Goal: Information Seeking & Learning: Learn about a topic

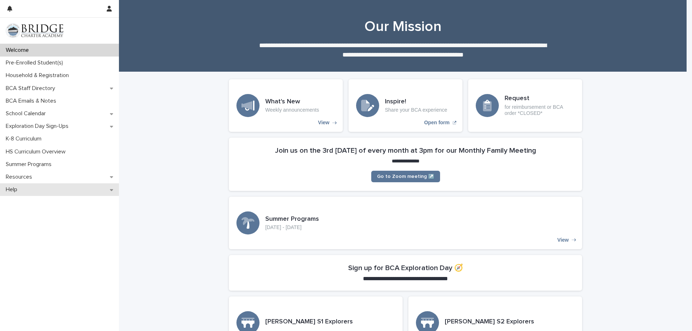
click at [10, 191] on p "Help" at bounding box center [13, 189] width 20 height 7
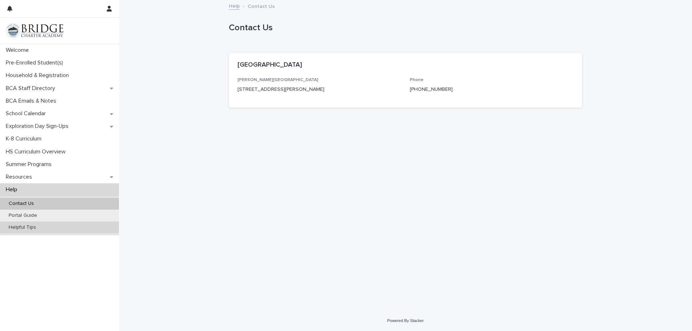
click at [23, 232] on div "Helpful Tips" at bounding box center [59, 228] width 119 height 12
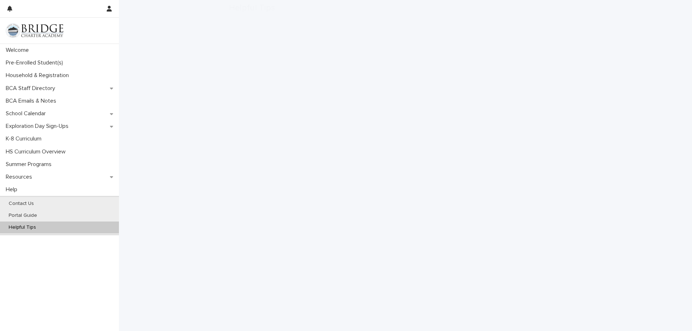
scroll to position [72, 0]
click at [19, 67] on div "Pre-Enrolled Student(s)" at bounding box center [59, 63] width 119 height 13
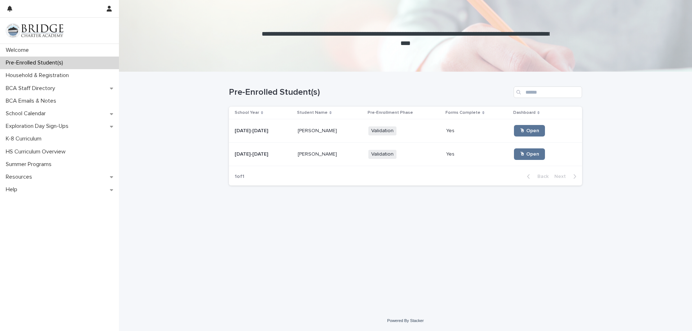
click at [288, 156] on td "2025-2026 2025-2026" at bounding box center [262, 154] width 66 height 23
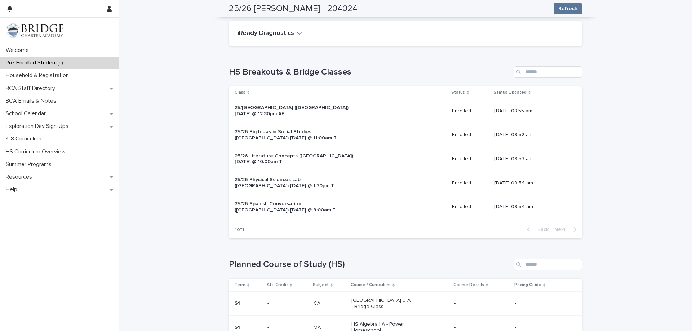
scroll to position [334, 0]
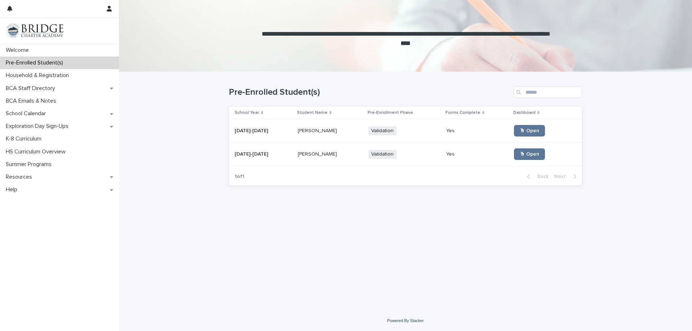
click at [295, 135] on td "Lizzie Hass Lizzie Hass" at bounding box center [330, 130] width 71 height 23
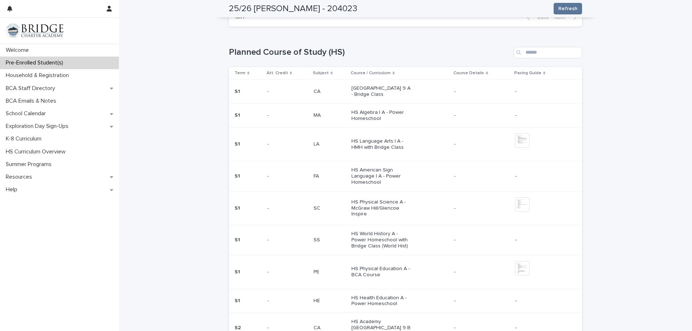
scroll to position [261, 0]
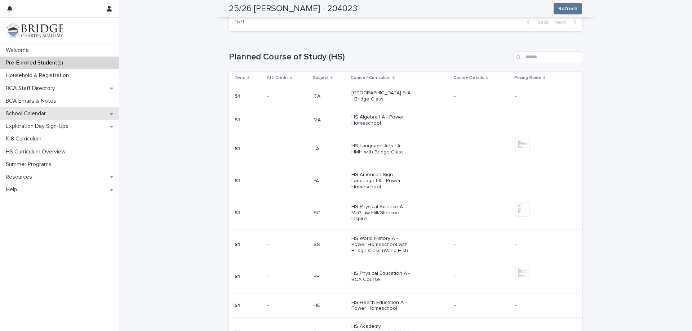
click at [36, 117] on p "School Calendar" at bounding box center [27, 113] width 49 height 7
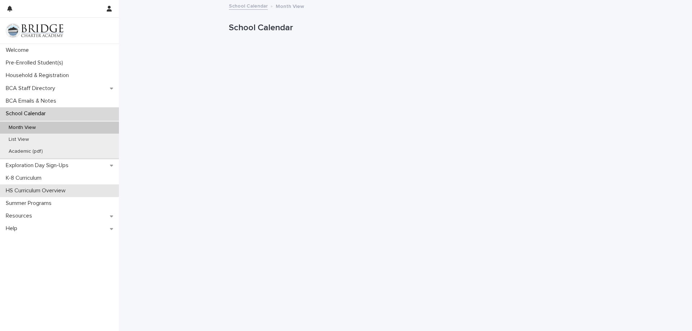
click at [41, 194] on p "HS Curriculum Overview" at bounding box center [37, 190] width 68 height 7
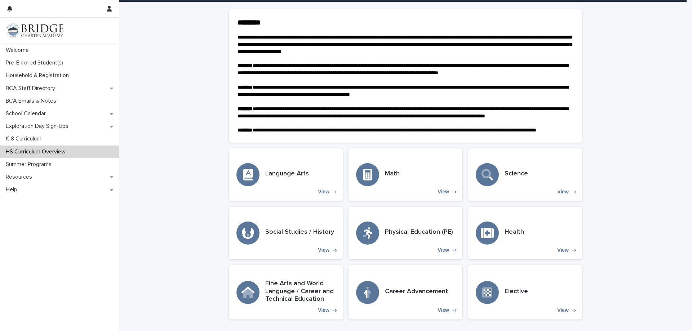
scroll to position [63, 0]
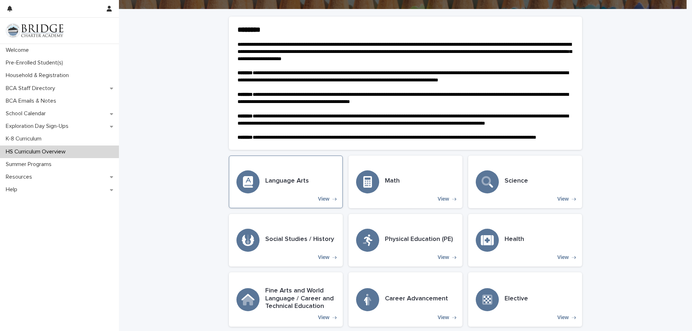
click at [307, 205] on div "Language Arts View" at bounding box center [286, 182] width 114 height 53
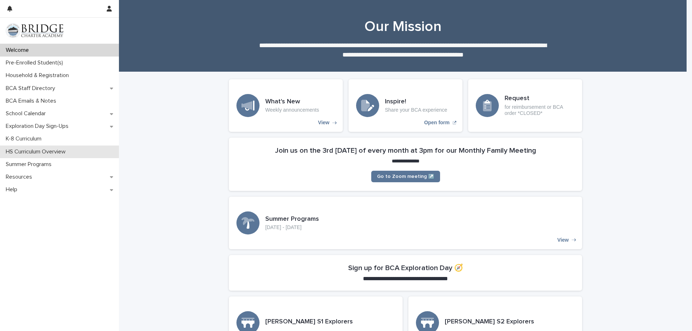
click at [43, 155] on div "HS Curriculum Overview" at bounding box center [59, 152] width 119 height 13
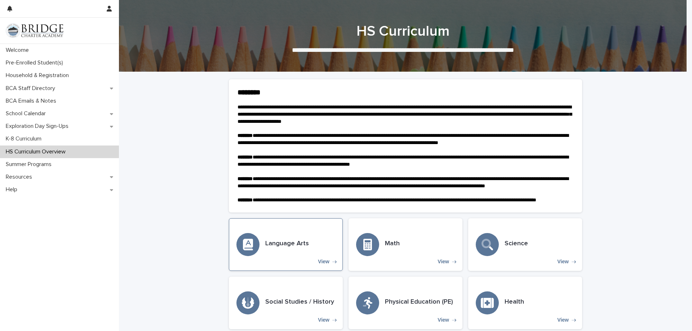
click at [323, 265] on p "View" at bounding box center [324, 262] width 12 height 6
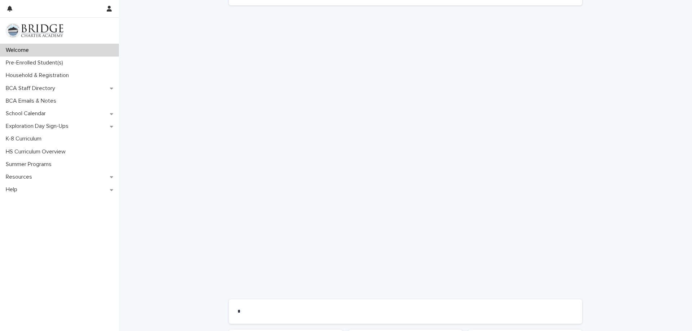
scroll to position [499, 0]
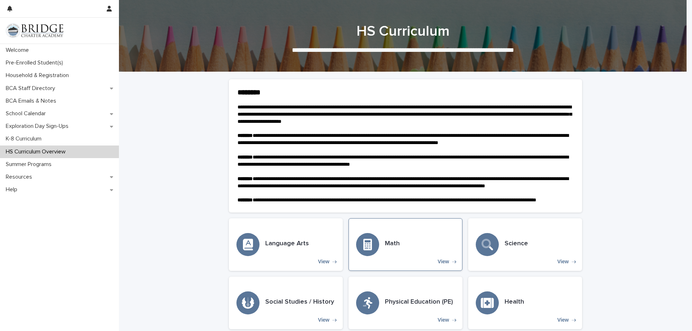
click at [445, 265] on p "View" at bounding box center [444, 262] width 12 height 6
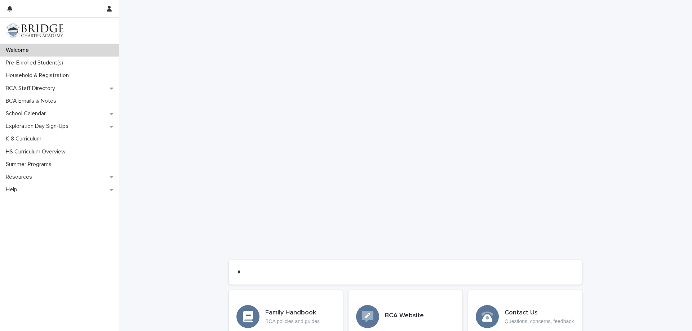
scroll to position [499, 0]
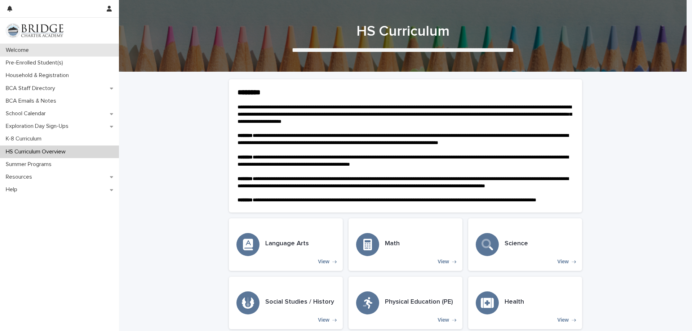
click at [15, 51] on p "Welcome" at bounding box center [19, 50] width 32 height 7
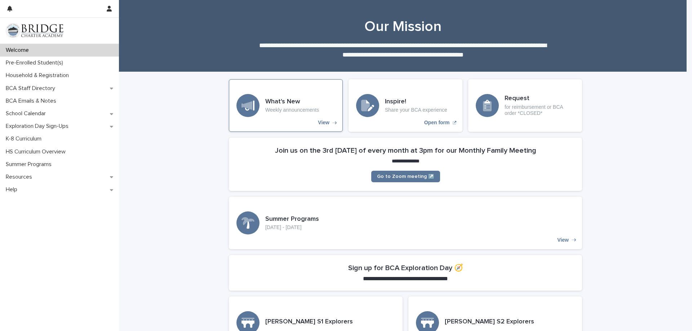
click at [310, 121] on div "What's New Weekly announcements View" at bounding box center [286, 105] width 114 height 53
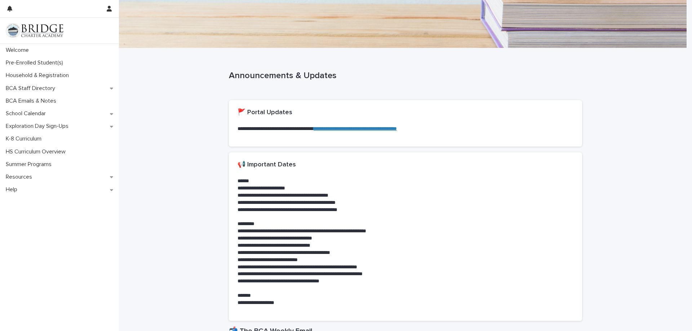
scroll to position [36, 0]
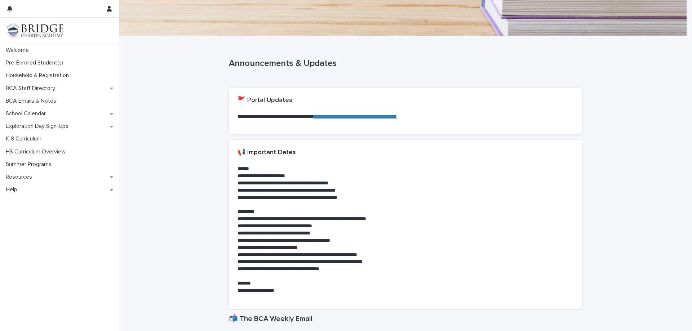
click at [373, 116] on link "**********" at bounding box center [355, 116] width 83 height 5
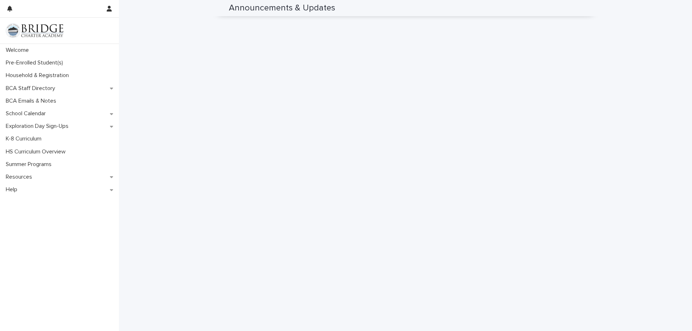
scroll to position [520, 0]
